Goal: Information Seeking & Learning: Learn about a topic

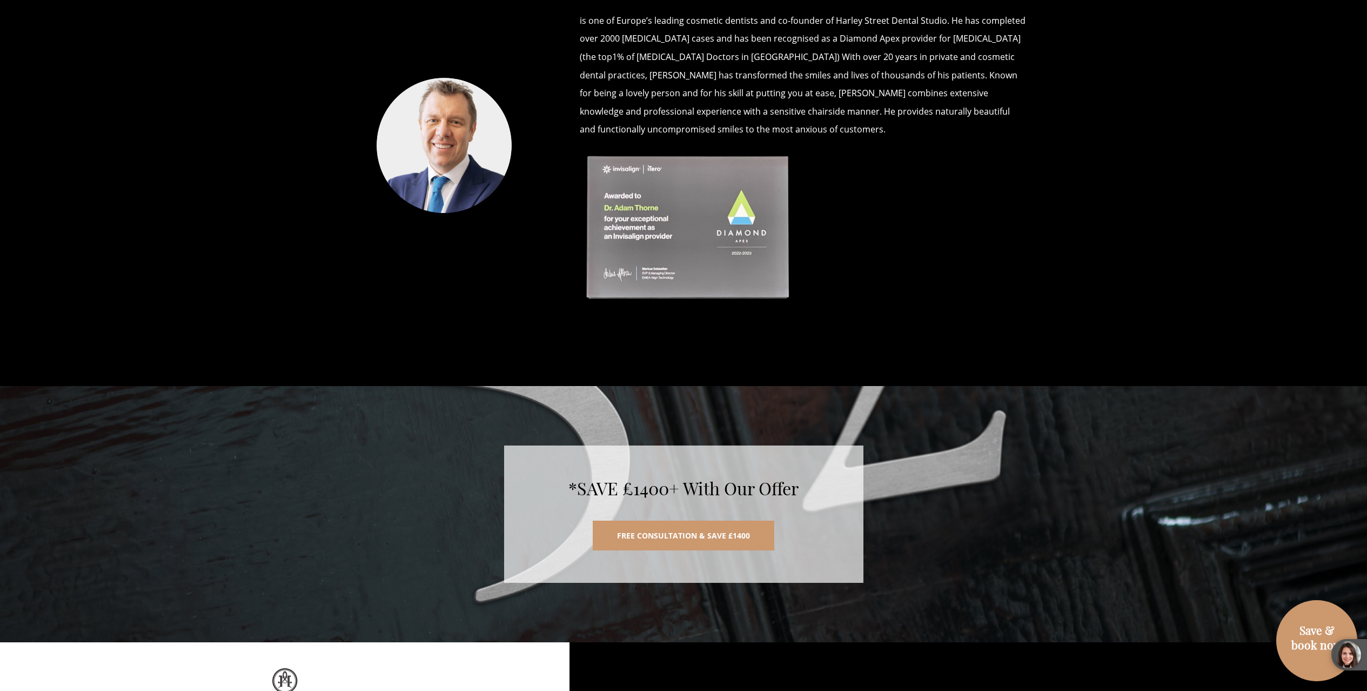
scroll to position [5481, 0]
